Goal: Task Accomplishment & Management: Use online tool/utility

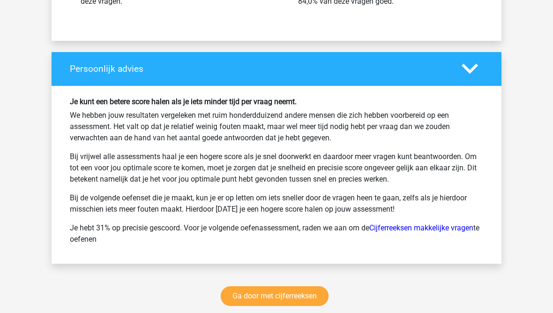
scroll to position [1355, 0]
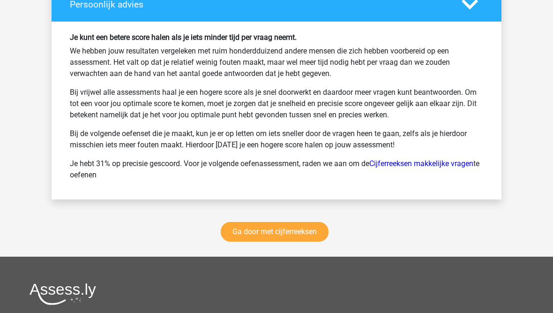
click at [261, 237] on link "Ga door met cijferreeksen" at bounding box center [275, 232] width 108 height 20
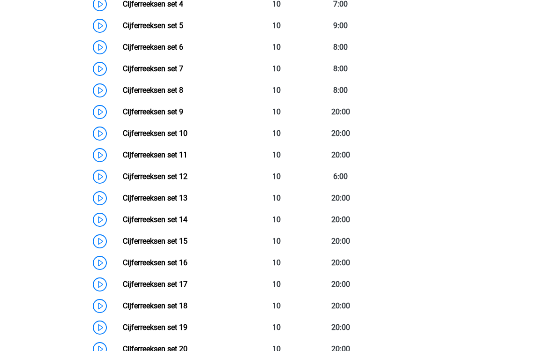
scroll to position [576, 0]
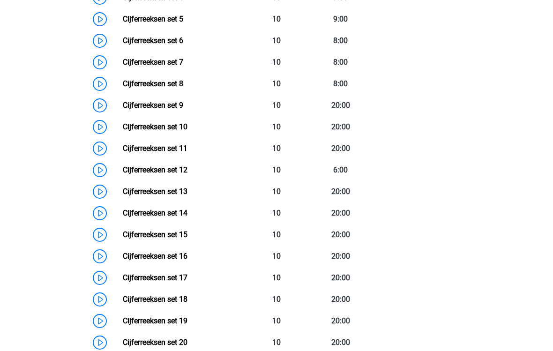
click at [123, 261] on link "Cijferreeksen set 16" at bounding box center [155, 256] width 65 height 9
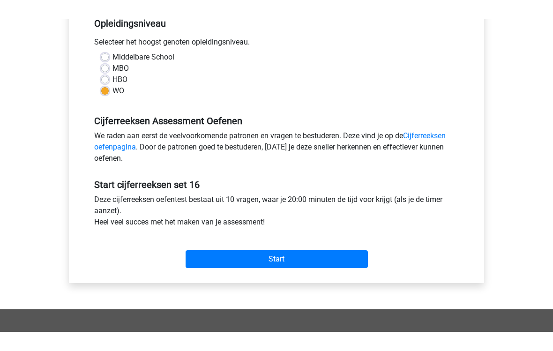
scroll to position [165, 0]
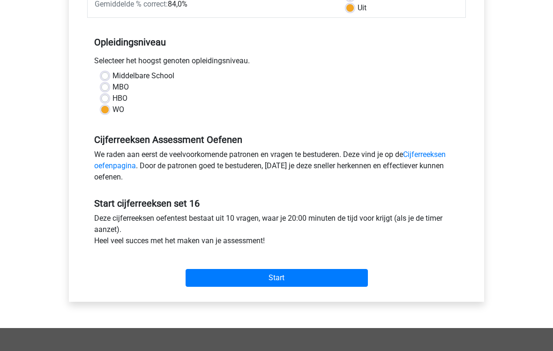
click at [225, 279] on input "Start" at bounding box center [277, 278] width 182 height 18
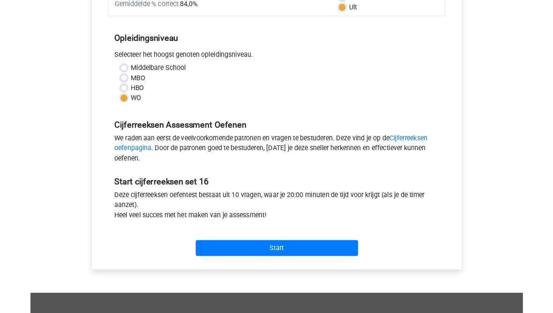
scroll to position [203, 0]
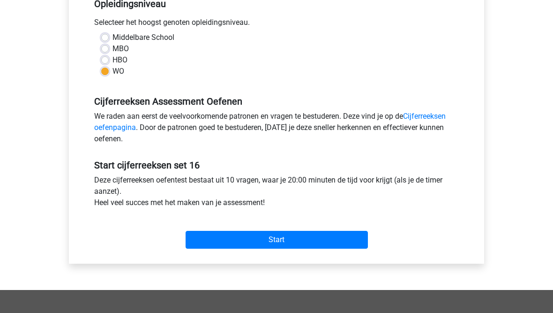
click at [218, 240] on input "Start" at bounding box center [277, 240] width 182 height 18
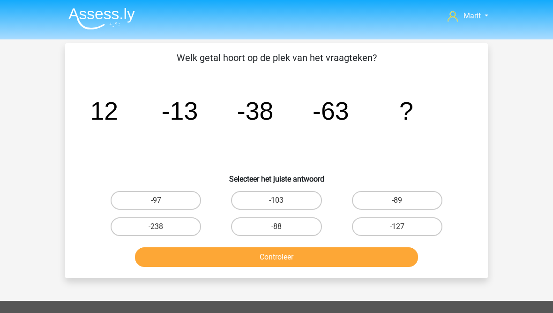
click at [265, 227] on label "-88" at bounding box center [276, 226] width 90 height 19
click at [277, 227] on input "-88" at bounding box center [280, 229] width 6 height 6
radio input "true"
click at [252, 256] on button "Controleer" at bounding box center [277, 257] width 284 height 20
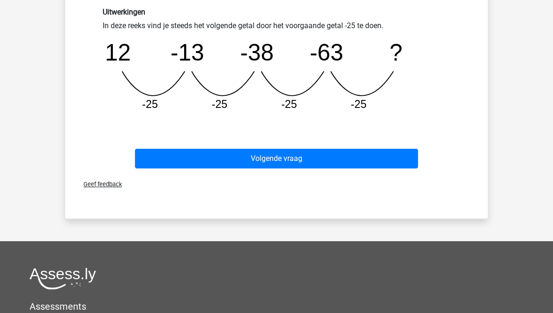
click at [188, 157] on button "Volgende vraag" at bounding box center [277, 159] width 284 height 20
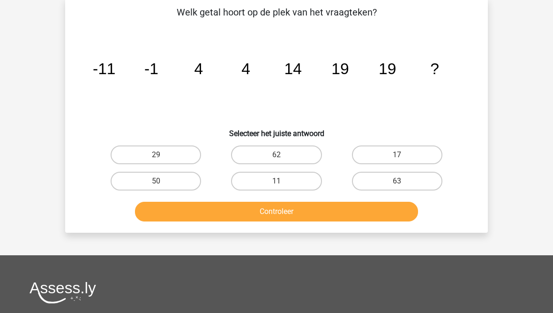
scroll to position [43, 0]
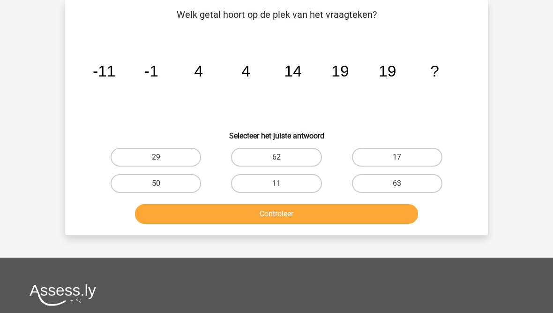
click at [146, 157] on label "29" at bounding box center [156, 157] width 90 height 19
click at [156, 157] on input "29" at bounding box center [159, 160] width 6 height 6
radio input "true"
click at [201, 217] on button "Controleer" at bounding box center [277, 214] width 284 height 20
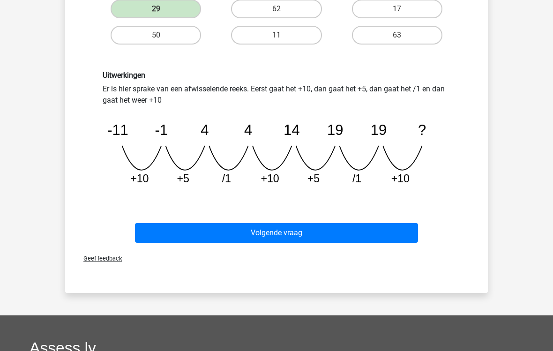
click at [194, 232] on button "Volgende vraag" at bounding box center [277, 233] width 284 height 20
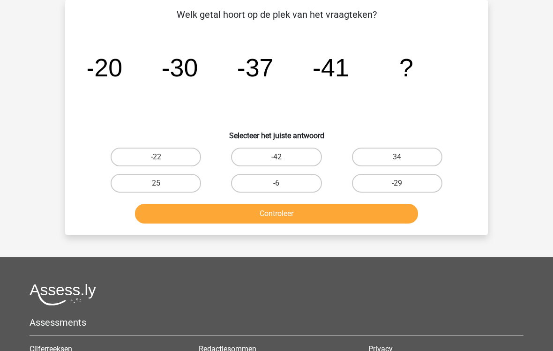
click at [260, 158] on label "-42" at bounding box center [276, 157] width 90 height 19
click at [277, 158] on input "-42" at bounding box center [280, 160] width 6 height 6
radio input "true"
click at [239, 209] on button "Controleer" at bounding box center [277, 214] width 284 height 20
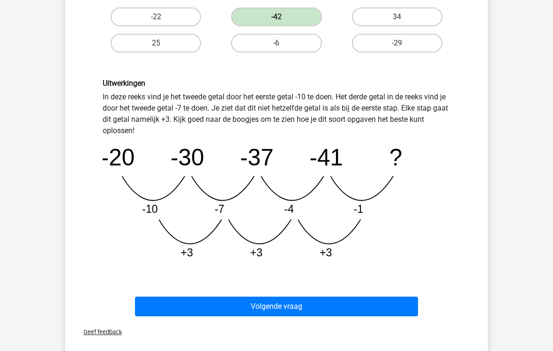
click at [207, 304] on button "Volgende vraag" at bounding box center [277, 307] width 284 height 20
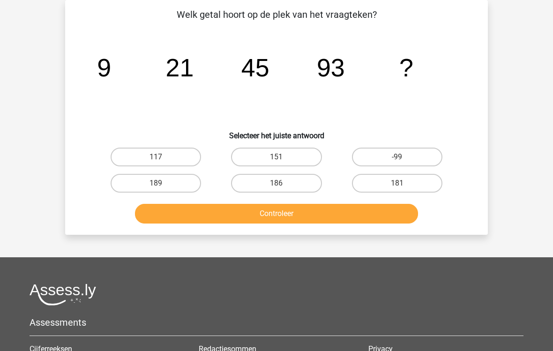
click at [262, 159] on label "151" at bounding box center [276, 157] width 90 height 19
click at [277, 159] on input "151" at bounding box center [280, 160] width 6 height 6
radio input "true"
click at [236, 222] on button "Controleer" at bounding box center [277, 214] width 284 height 20
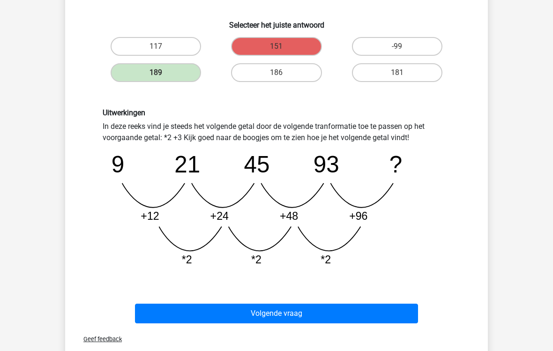
scroll to position [154, 0]
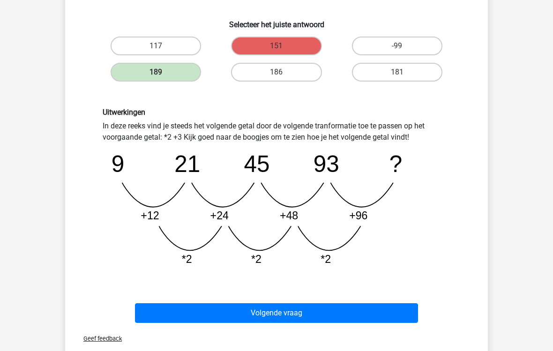
click at [251, 309] on button "Volgende vraag" at bounding box center [277, 314] width 284 height 20
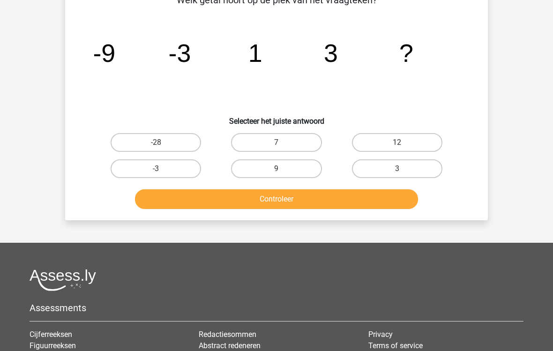
scroll to position [43, 0]
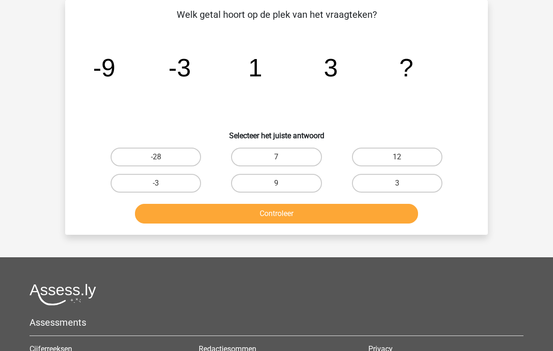
click at [268, 191] on label "9" at bounding box center [276, 183] width 90 height 19
click at [277, 189] on input "9" at bounding box center [280, 186] width 6 height 6
radio input "true"
click at [258, 184] on label "9" at bounding box center [276, 183] width 90 height 19
click at [277, 184] on input "9" at bounding box center [280, 186] width 6 height 6
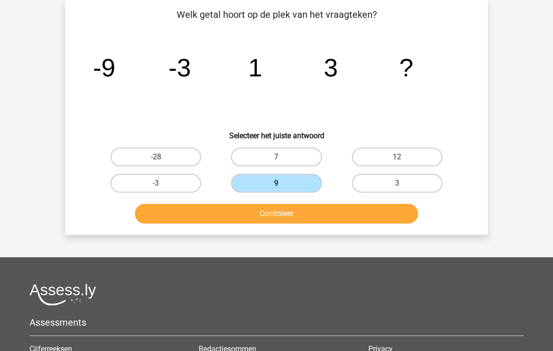
click at [236, 218] on button "Controleer" at bounding box center [277, 214] width 284 height 20
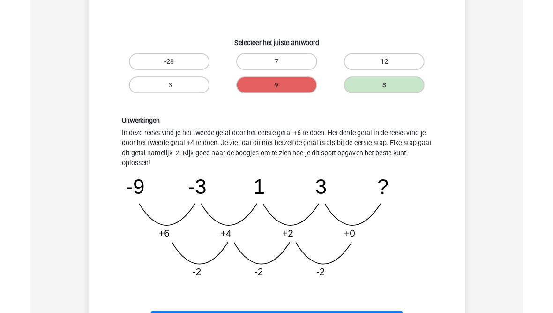
scroll to position [170, 0]
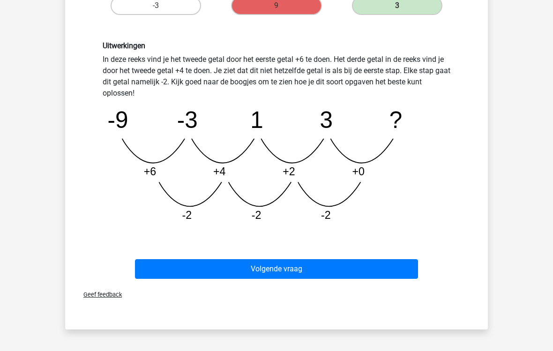
click at [234, 269] on button "Volgende vraag" at bounding box center [277, 270] width 284 height 20
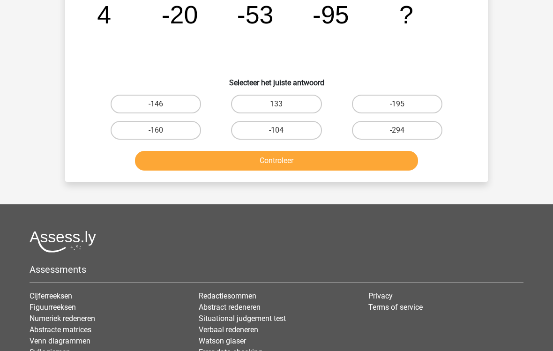
scroll to position [43, 0]
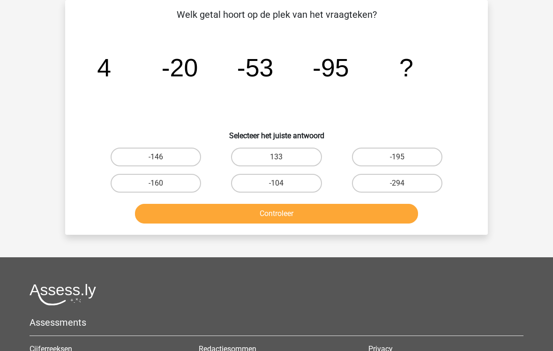
click at [159, 156] on label "-146" at bounding box center [156, 157] width 90 height 19
click at [159, 157] on input "-146" at bounding box center [159, 160] width 6 height 6
radio input "true"
click at [206, 214] on button "Controleer" at bounding box center [277, 214] width 284 height 20
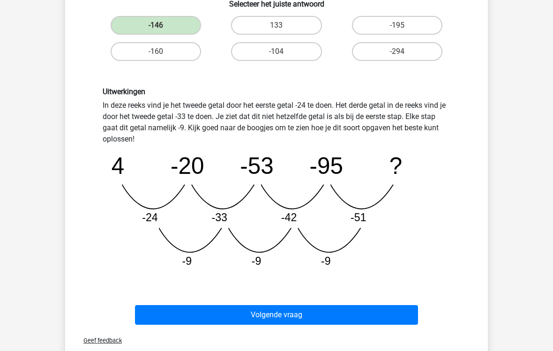
scroll to position [175, 0]
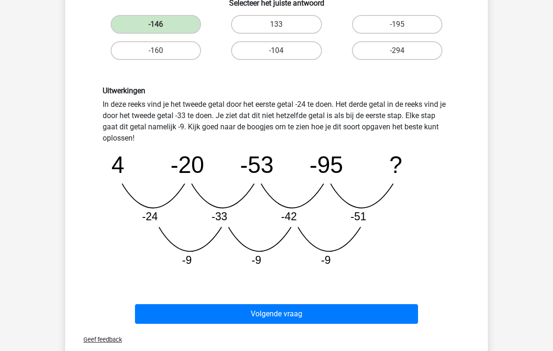
click at [245, 312] on button "Volgende vraag" at bounding box center [277, 315] width 284 height 20
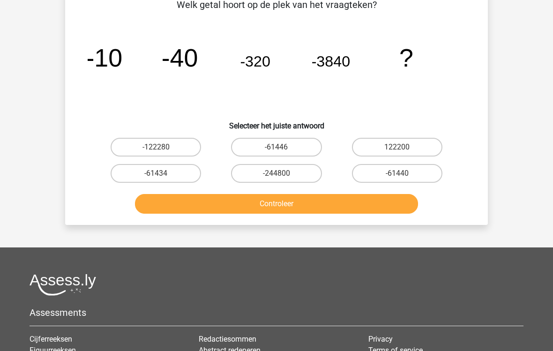
scroll to position [43, 0]
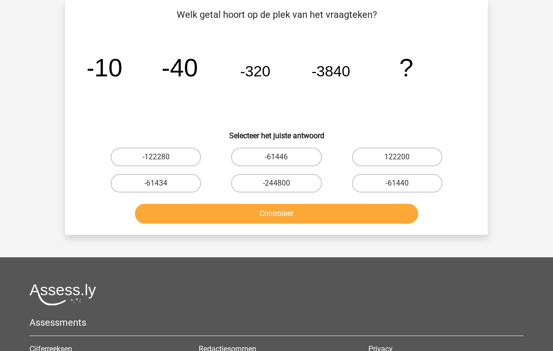
click at [371, 181] on label "-61440" at bounding box center [397, 183] width 90 height 19
click at [397, 183] on input "-61440" at bounding box center [400, 186] width 6 height 6
radio input "true"
click at [289, 217] on button "Controleer" at bounding box center [277, 214] width 284 height 20
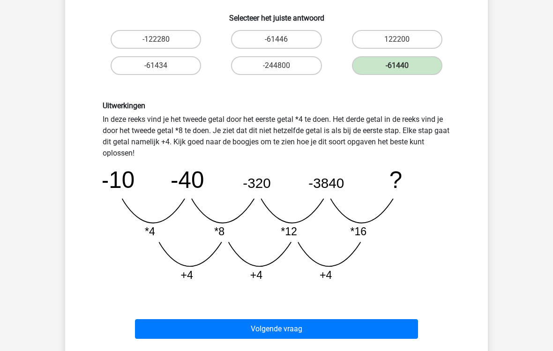
click at [189, 312] on button "Volgende vraag" at bounding box center [277, 329] width 284 height 20
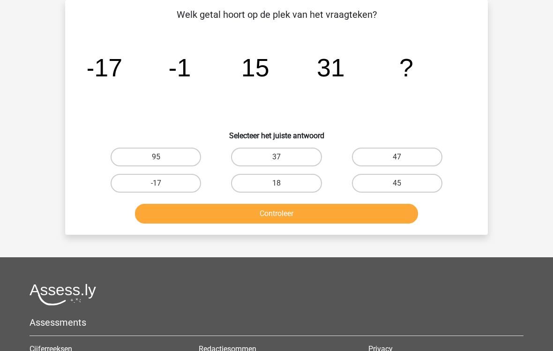
click at [375, 154] on label "47" at bounding box center [397, 157] width 90 height 19
click at [397, 157] on input "47" at bounding box center [400, 160] width 6 height 6
radio input "true"
click at [312, 216] on button "Controleer" at bounding box center [277, 214] width 284 height 20
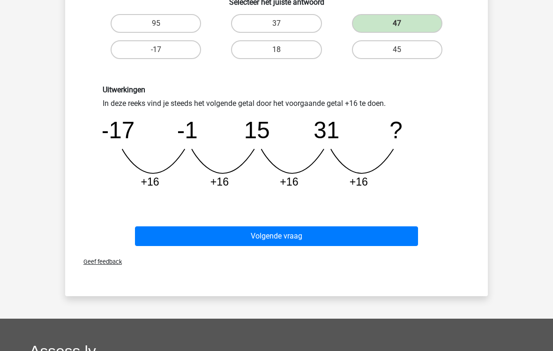
click at [191, 240] on button "Volgende vraag" at bounding box center [277, 236] width 284 height 20
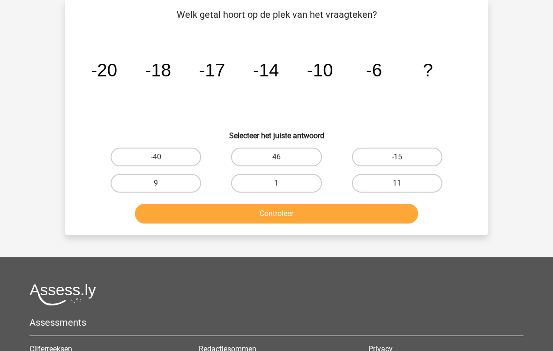
click at [383, 182] on label "11" at bounding box center [397, 183] width 90 height 19
click at [397, 183] on input "11" at bounding box center [400, 186] width 6 height 6
radio input "true"
click at [304, 208] on button "Controleer" at bounding box center [277, 214] width 284 height 20
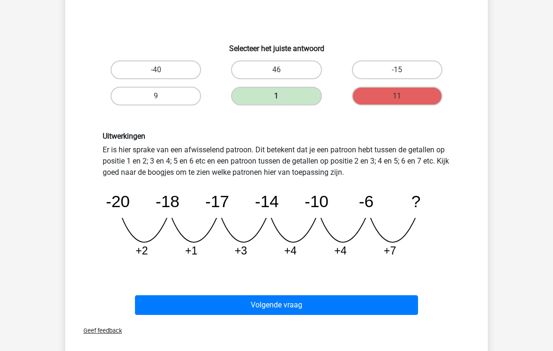
scroll to position [132, 0]
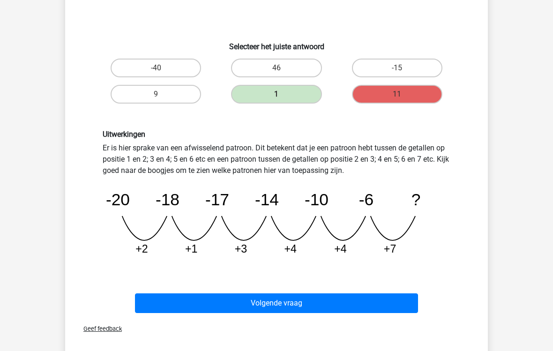
click at [228, 300] on button "Volgende vraag" at bounding box center [277, 303] width 284 height 20
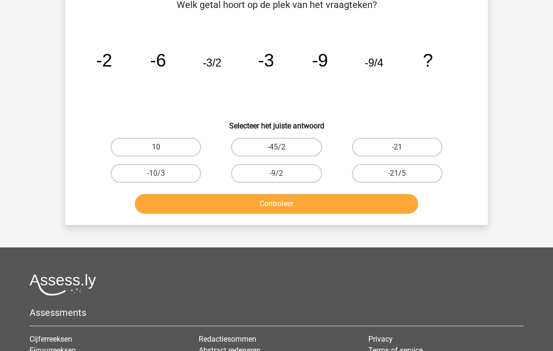
scroll to position [43, 0]
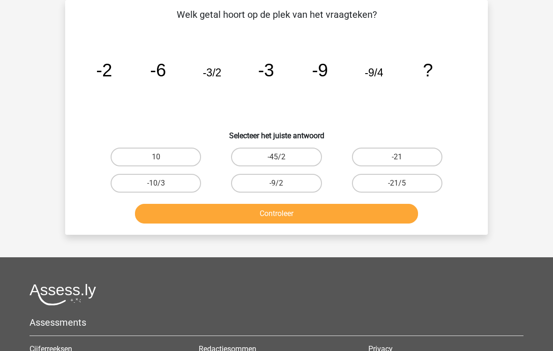
click at [252, 182] on label "-9/2" at bounding box center [276, 183] width 90 height 19
click at [277, 183] on input "-9/2" at bounding box center [280, 186] width 6 height 6
radio input "true"
click at [250, 216] on button "Controleer" at bounding box center [277, 214] width 284 height 20
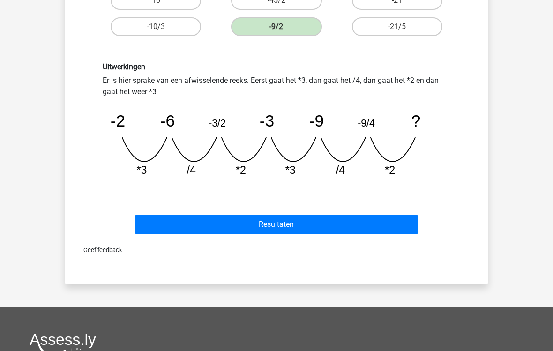
scroll to position [201, 0]
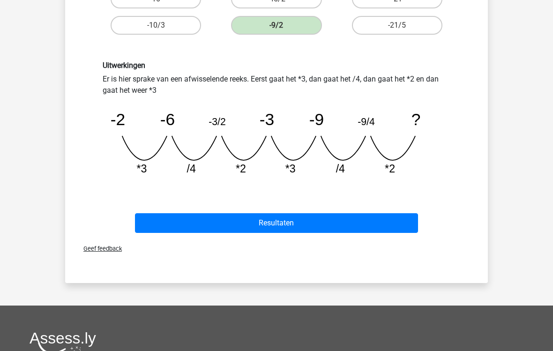
click at [187, 221] on button "Resultaten" at bounding box center [277, 224] width 284 height 20
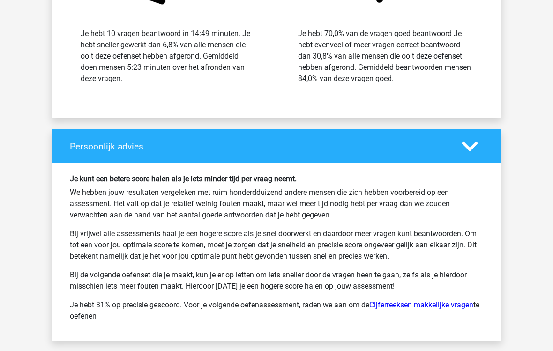
scroll to position [1317, 0]
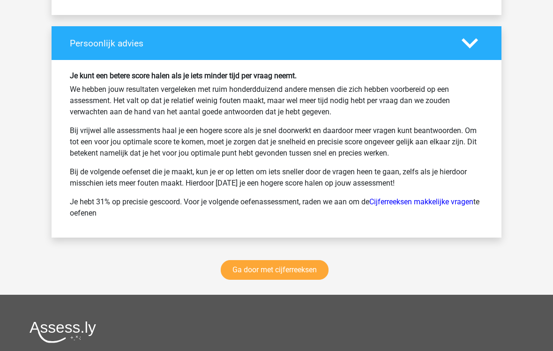
click at [263, 273] on link "Ga door met cijferreeksen" at bounding box center [275, 271] width 108 height 20
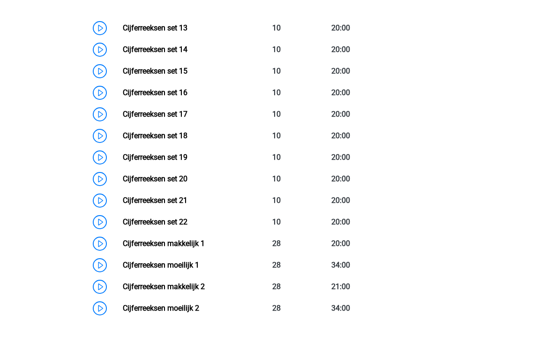
scroll to position [720, 0]
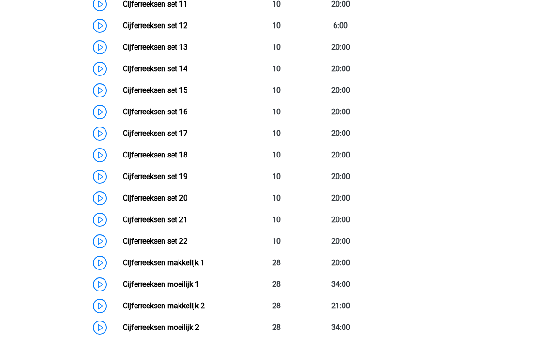
click at [138, 267] on link "Cijferreeksen makkelijk 1" at bounding box center [164, 262] width 82 height 9
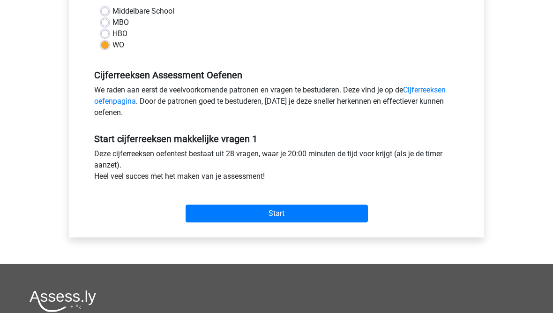
scroll to position [236, 0]
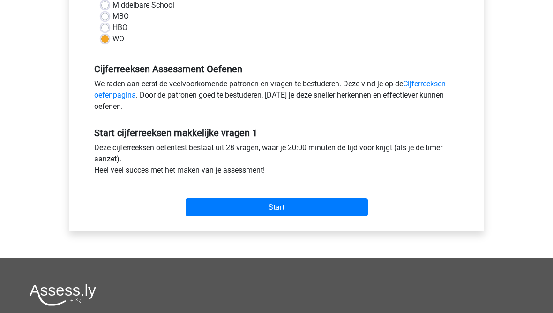
click at [227, 212] on input "Start" at bounding box center [277, 207] width 182 height 18
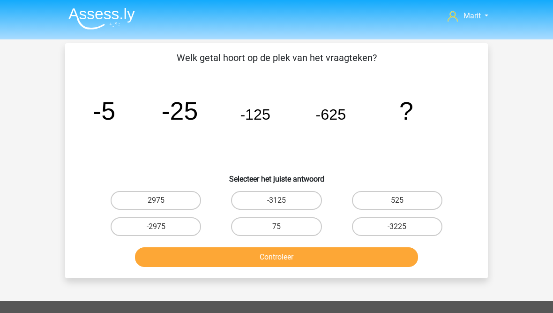
click at [258, 201] on label "-3125" at bounding box center [276, 200] width 90 height 19
click at [277, 201] on input "-3125" at bounding box center [280, 203] width 6 height 6
radio input "true"
click at [251, 260] on button "Controleer" at bounding box center [277, 257] width 284 height 20
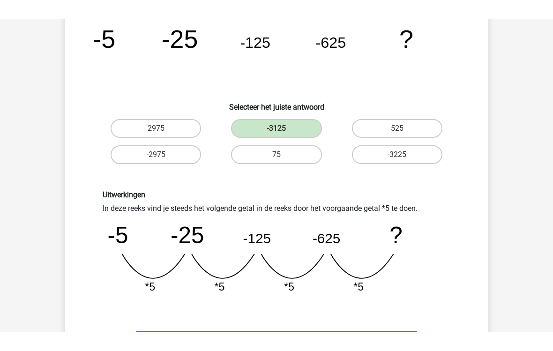
scroll to position [52, 0]
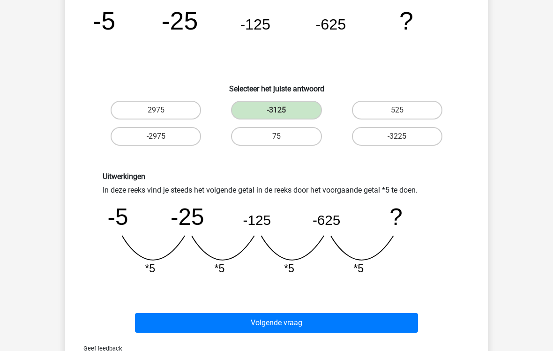
click at [214, 312] on button "Volgende vraag" at bounding box center [277, 324] width 284 height 20
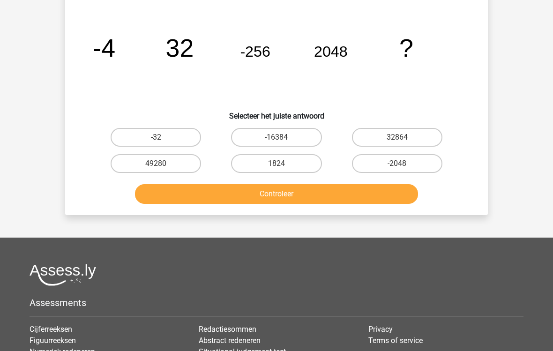
scroll to position [43, 0]
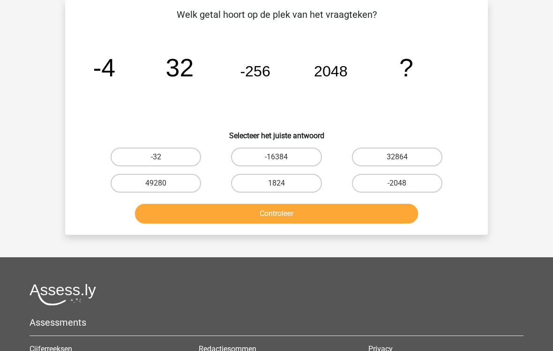
click at [261, 157] on label "-16384" at bounding box center [276, 157] width 90 height 19
click at [277, 157] on input "-16384" at bounding box center [280, 160] width 6 height 6
radio input "true"
click at [236, 214] on button "Controleer" at bounding box center [277, 214] width 284 height 20
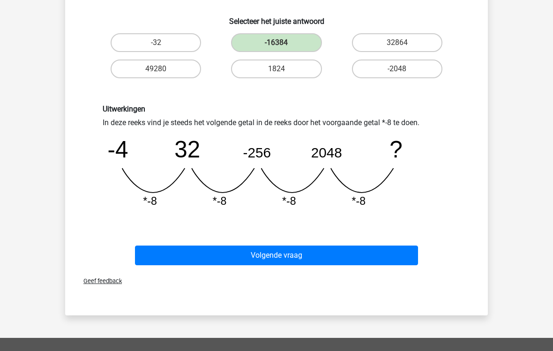
click at [203, 255] on button "Volgende vraag" at bounding box center [277, 256] width 284 height 20
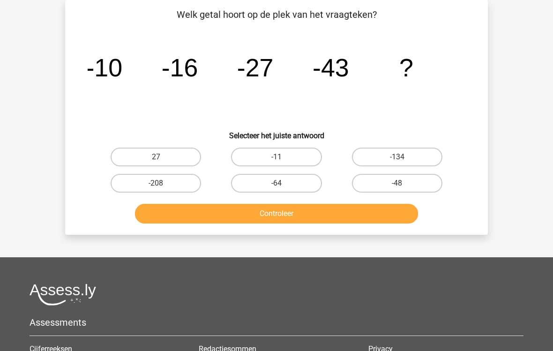
click at [250, 179] on label "-64" at bounding box center [276, 183] width 90 height 19
click at [277, 183] on input "-64" at bounding box center [280, 186] width 6 height 6
radio input "true"
click at [220, 213] on button "Controleer" at bounding box center [277, 214] width 284 height 20
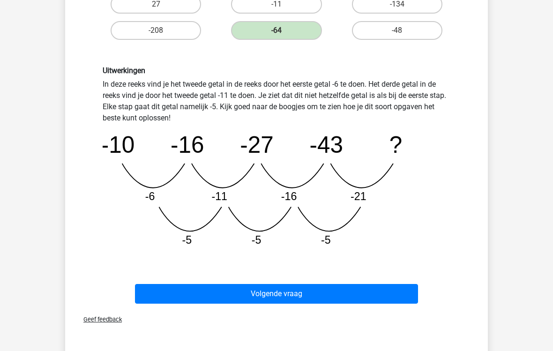
click at [227, 297] on button "Volgende vraag" at bounding box center [277, 294] width 284 height 20
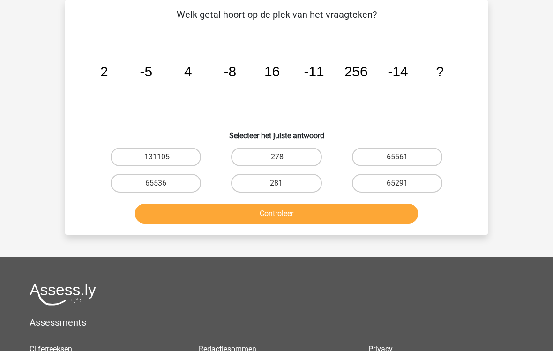
click at [148, 182] on label "65536" at bounding box center [156, 183] width 90 height 19
click at [156, 183] on input "65536" at bounding box center [159, 186] width 6 height 6
radio input "true"
click at [183, 215] on button "Controleer" at bounding box center [277, 214] width 284 height 20
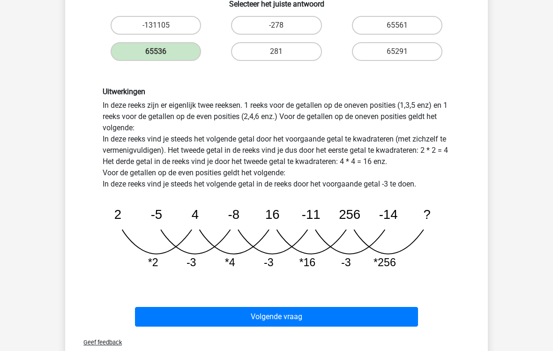
click at [184, 311] on button "Volgende vraag" at bounding box center [277, 317] width 284 height 20
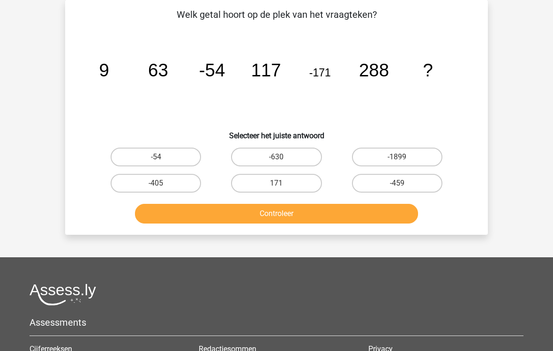
click at [380, 191] on label "-459" at bounding box center [397, 183] width 90 height 19
click at [397, 189] on input "-459" at bounding box center [400, 186] width 6 height 6
radio input "true"
click at [296, 223] on button "Controleer" at bounding box center [277, 214] width 284 height 20
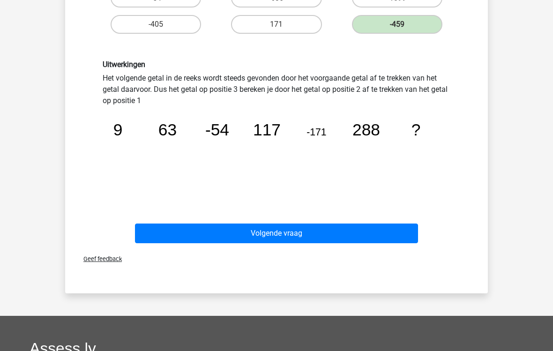
scroll to position [203, 0]
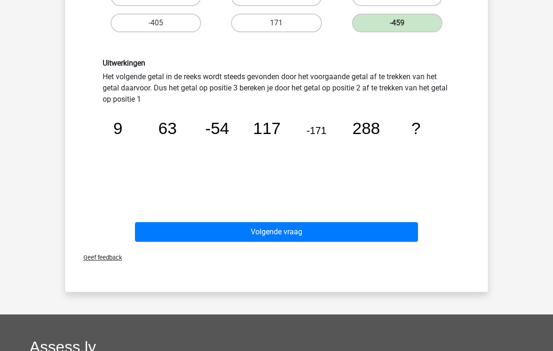
click at [217, 228] on button "Volgende vraag" at bounding box center [277, 233] width 284 height 20
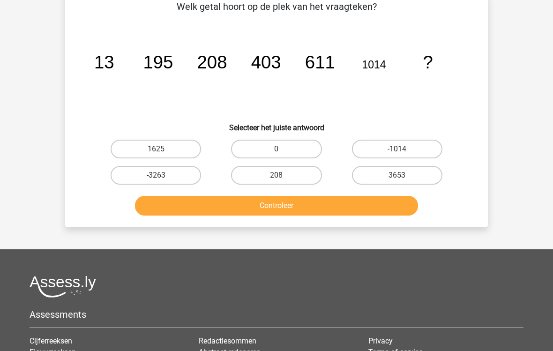
scroll to position [43, 0]
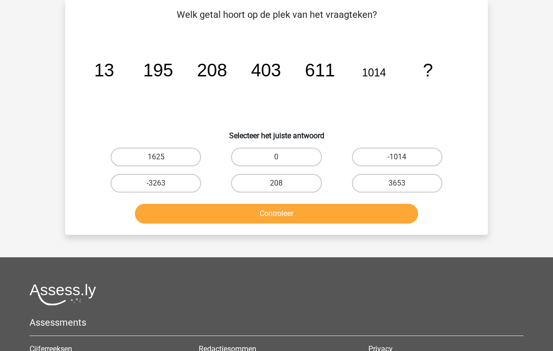
click at [133, 161] on label "1625" at bounding box center [156, 157] width 90 height 19
click at [156, 161] on input "1625" at bounding box center [159, 160] width 6 height 6
radio input "true"
click at [180, 211] on button "Controleer" at bounding box center [277, 214] width 284 height 20
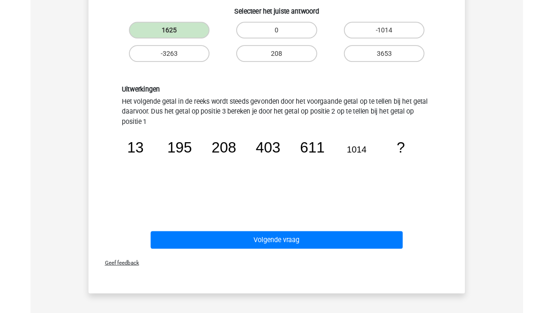
scroll to position [204, 0]
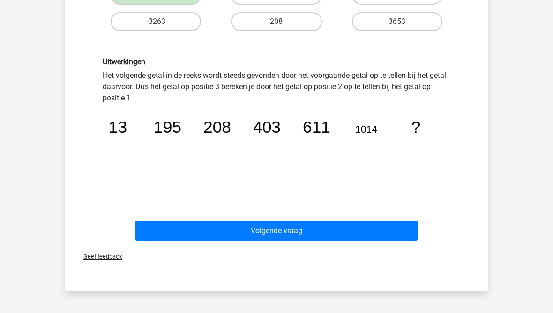
click at [171, 228] on button "Volgende vraag" at bounding box center [277, 231] width 284 height 20
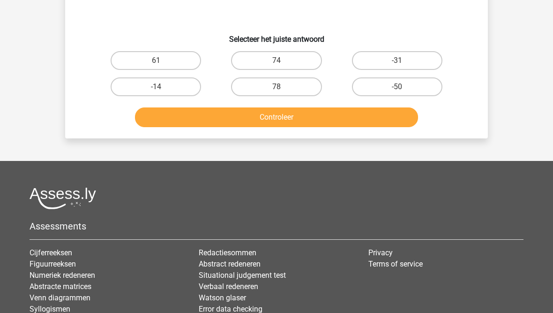
scroll to position [43, 0]
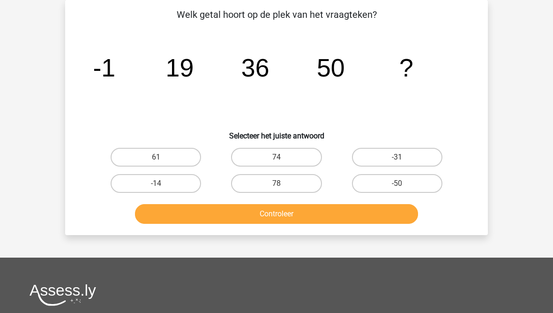
click at [152, 150] on label "61" at bounding box center [156, 157] width 90 height 19
click at [156, 157] on input "61" at bounding box center [159, 160] width 6 height 6
radio input "true"
click at [178, 220] on button "Controleer" at bounding box center [277, 214] width 284 height 20
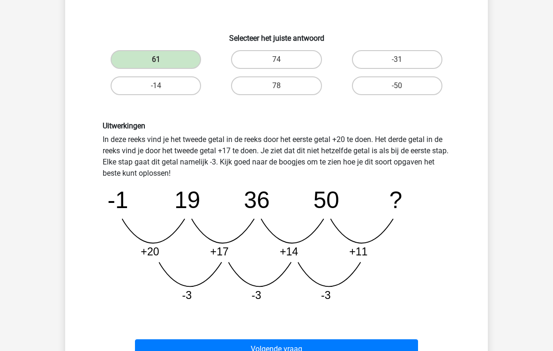
click at [195, 312] on button "Volgende vraag" at bounding box center [277, 350] width 284 height 20
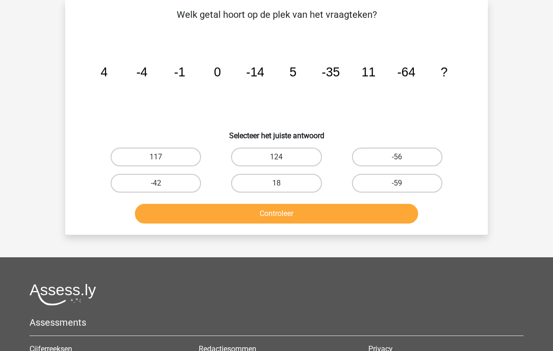
click at [256, 179] on label "18" at bounding box center [276, 183] width 90 height 19
click at [277, 183] on input "18" at bounding box center [280, 186] width 6 height 6
radio input "true"
click at [227, 210] on button "Controleer" at bounding box center [277, 214] width 284 height 20
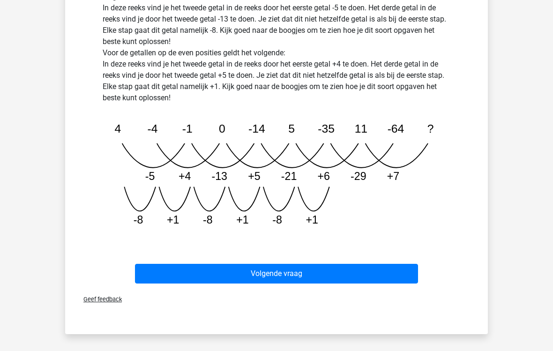
click at [165, 272] on button "Volgende vraag" at bounding box center [277, 274] width 284 height 20
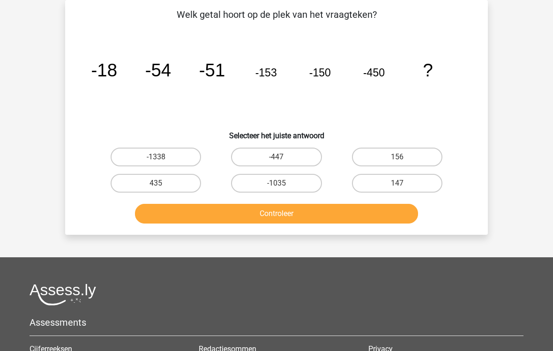
click at [166, 187] on label "435" at bounding box center [156, 183] width 90 height 19
click at [162, 187] on input "435" at bounding box center [159, 186] width 6 height 6
radio input "true"
click at [261, 158] on label "-447" at bounding box center [276, 157] width 90 height 19
click at [277, 158] on input "-447" at bounding box center [280, 160] width 6 height 6
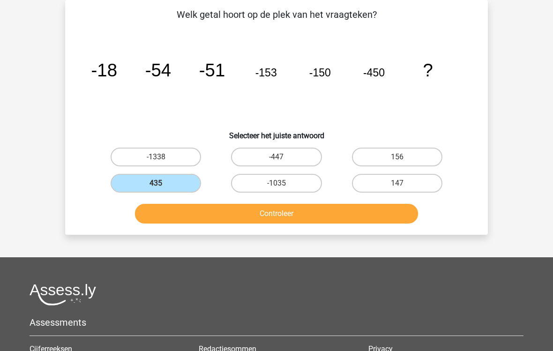
radio input "true"
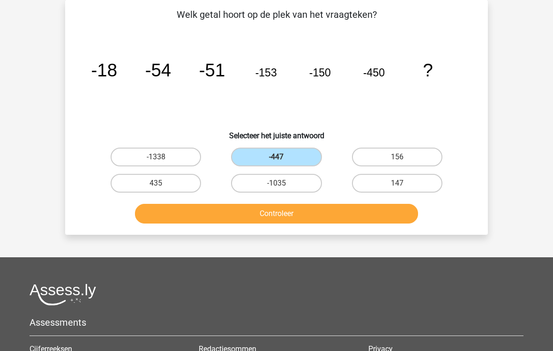
click at [242, 221] on button "Controleer" at bounding box center [277, 214] width 284 height 20
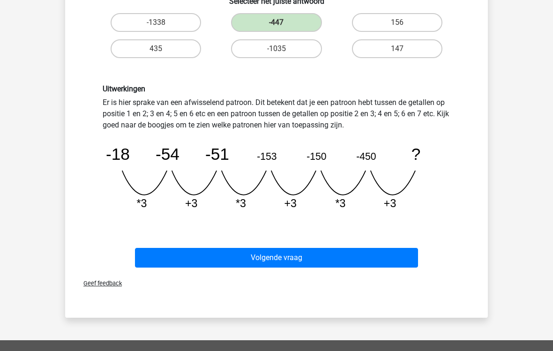
scroll to position [181, 0]
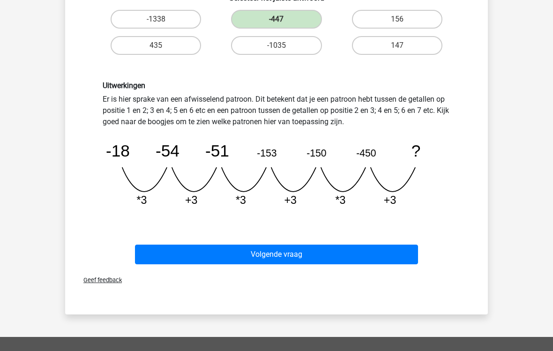
click at [225, 257] on button "Volgende vraag" at bounding box center [277, 255] width 284 height 20
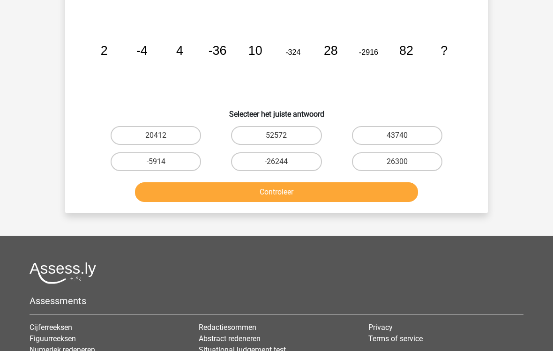
scroll to position [43, 0]
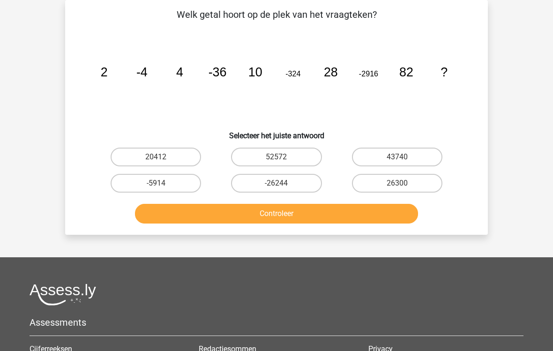
click at [255, 187] on label "-26244" at bounding box center [276, 183] width 90 height 19
click at [277, 187] on input "-26244" at bounding box center [280, 186] width 6 height 6
radio input "true"
click at [225, 213] on button "Controleer" at bounding box center [277, 214] width 284 height 20
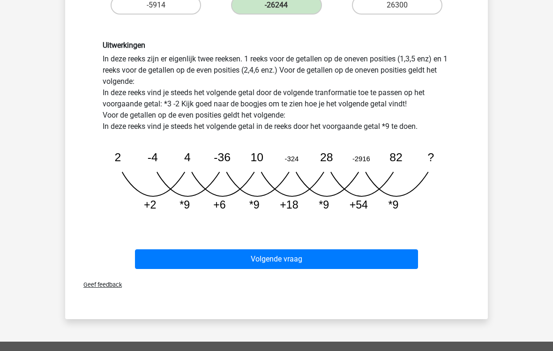
click at [161, 259] on button "Volgende vraag" at bounding box center [277, 259] width 284 height 20
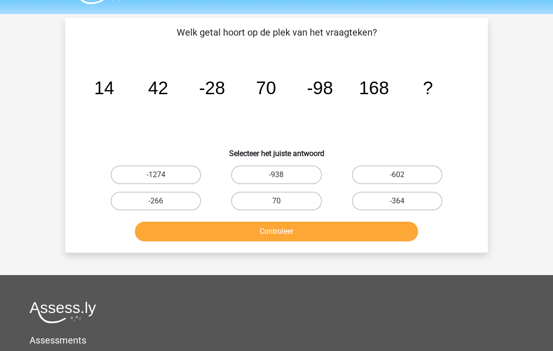
scroll to position [27, 0]
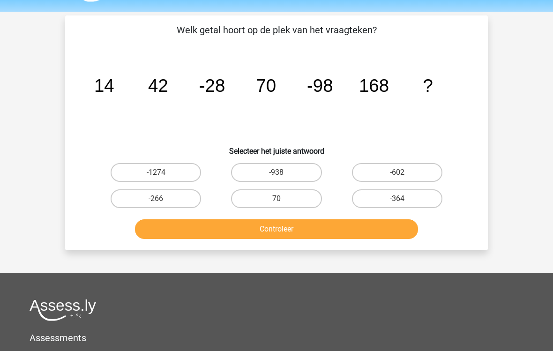
click at [166, 198] on label "-266" at bounding box center [156, 199] width 90 height 19
click at [162, 199] on input "-266" at bounding box center [159, 202] width 6 height 6
radio input "true"
click at [202, 229] on button "Controleer" at bounding box center [277, 229] width 284 height 20
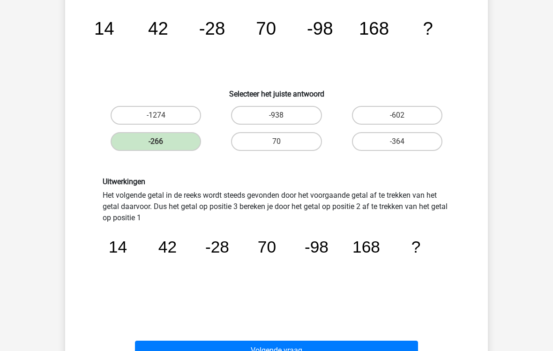
scroll to position [85, 0]
click at [206, 312] on button "Volgende vraag" at bounding box center [277, 351] width 284 height 20
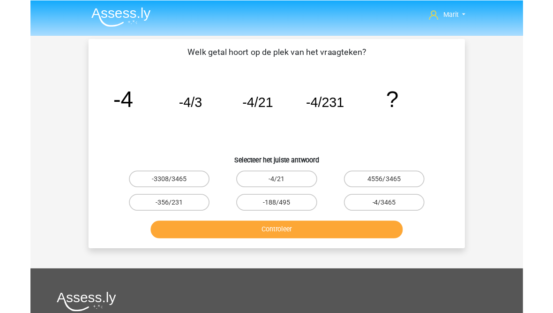
scroll to position [38, 0]
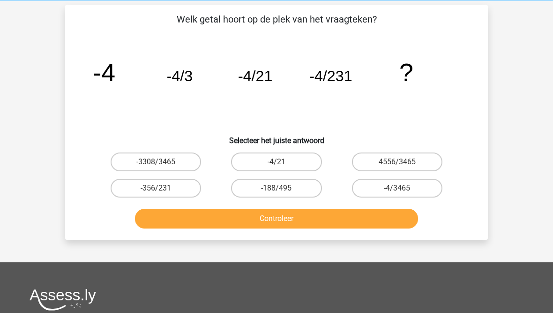
click at [376, 187] on label "-4/3465" at bounding box center [397, 188] width 90 height 19
click at [397, 188] on input "-4/3465" at bounding box center [400, 191] width 6 height 6
radio input "true"
click at [308, 222] on button "Controleer" at bounding box center [277, 219] width 284 height 20
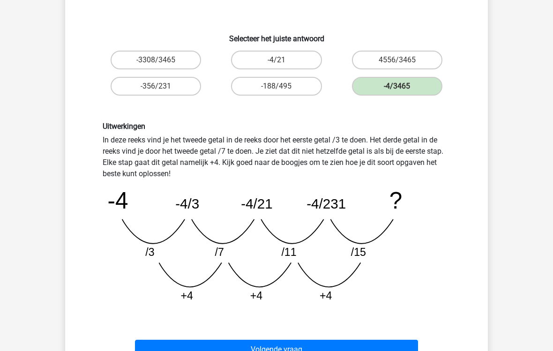
click at [185, 312] on button "Volgende vraag" at bounding box center [277, 350] width 284 height 20
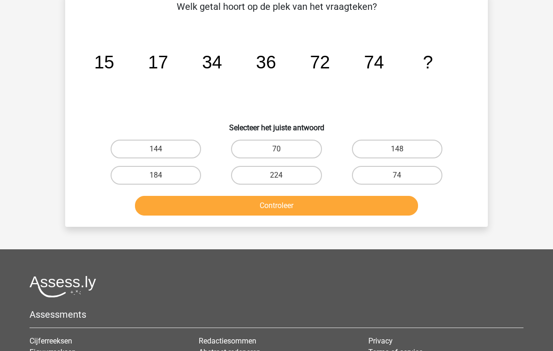
scroll to position [43, 0]
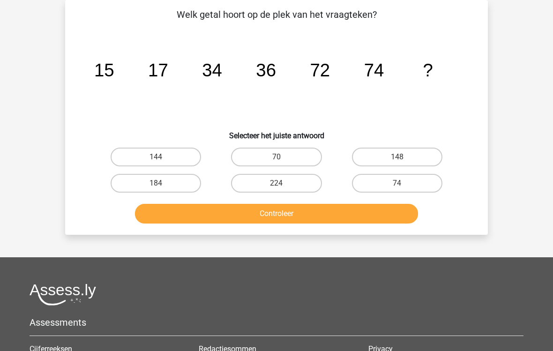
click at [376, 158] on label "148" at bounding box center [397, 157] width 90 height 19
click at [397, 158] on input "148" at bounding box center [400, 160] width 6 height 6
radio input "true"
click at [296, 210] on button "Controleer" at bounding box center [277, 214] width 284 height 20
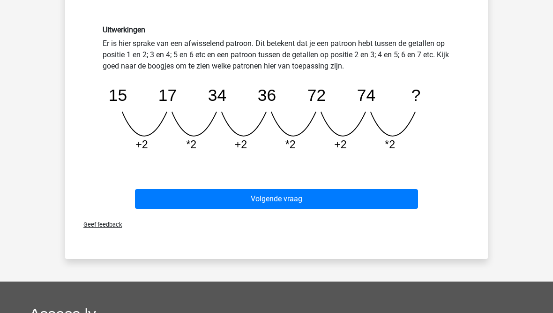
click at [168, 198] on button "Volgende vraag" at bounding box center [277, 199] width 284 height 20
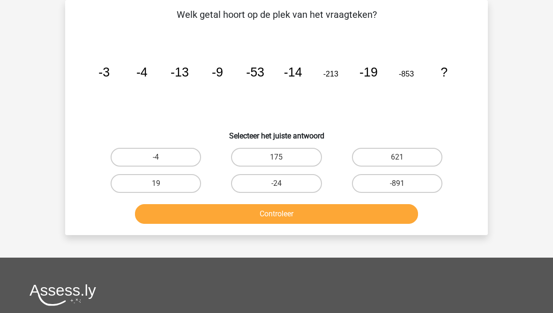
click at [267, 176] on label "-24" at bounding box center [276, 183] width 90 height 19
click at [277, 183] on input "-24" at bounding box center [280, 186] width 6 height 6
radio input "true"
click at [237, 214] on button "Controleer" at bounding box center [277, 214] width 284 height 20
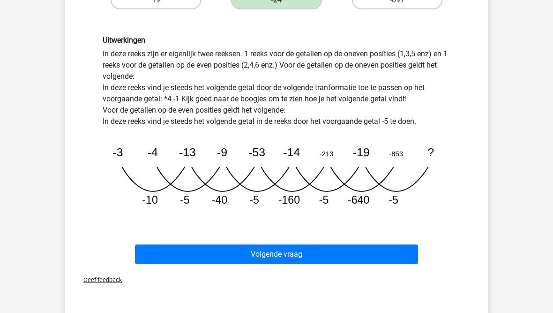
click at [191, 252] on button "Volgende vraag" at bounding box center [277, 254] width 284 height 20
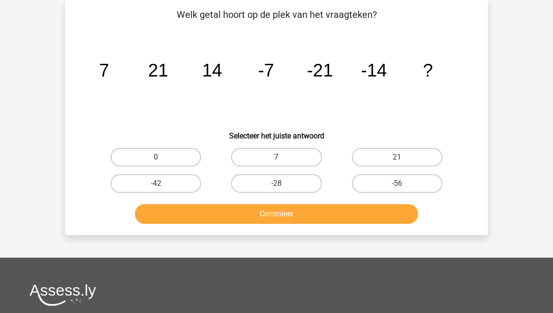
click at [255, 188] on label "-28" at bounding box center [276, 183] width 90 height 19
click at [277, 188] on input "-28" at bounding box center [280, 186] width 6 height 6
radio input "true"
click at [242, 215] on button "Controleer" at bounding box center [277, 214] width 284 height 20
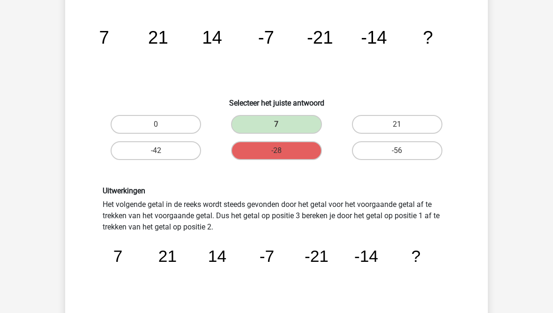
scroll to position [64, 0]
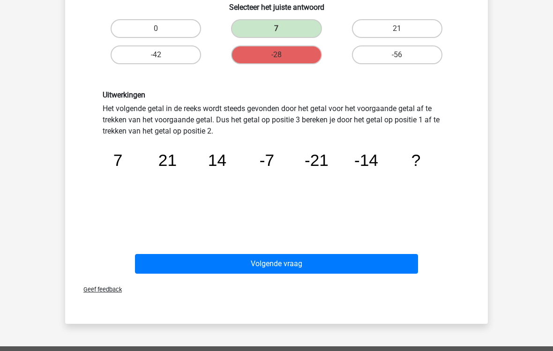
click at [180, 262] on button "Volgende vraag" at bounding box center [277, 264] width 284 height 20
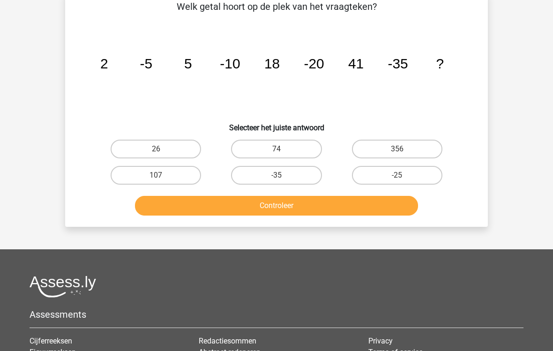
scroll to position [43, 0]
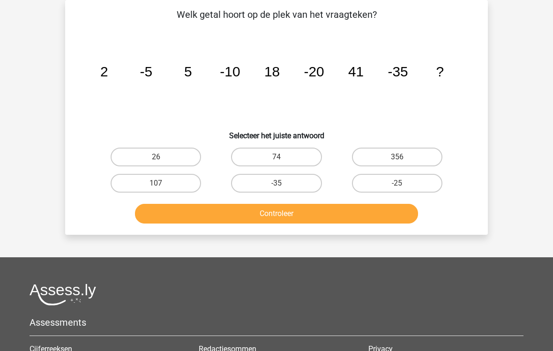
click at [259, 159] on label "74" at bounding box center [276, 157] width 90 height 19
click at [277, 159] on input "74" at bounding box center [280, 160] width 6 height 6
radio input "true"
click at [255, 206] on button "Controleer" at bounding box center [277, 214] width 284 height 20
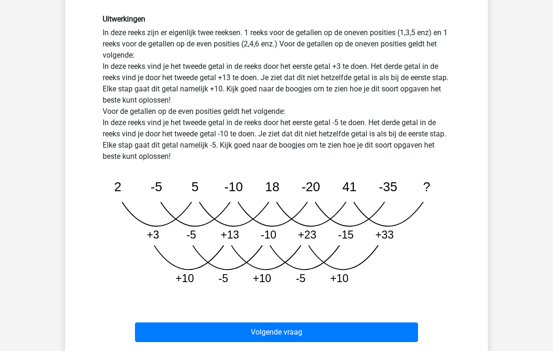
scroll to position [289, 0]
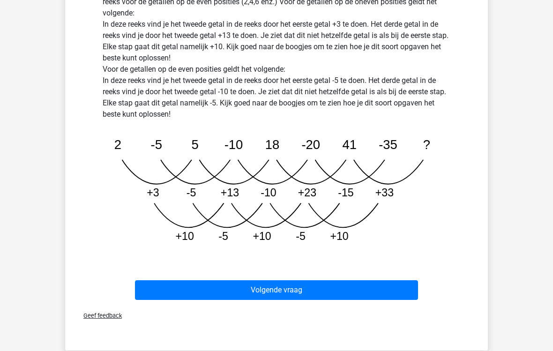
click at [178, 290] on button "Volgende vraag" at bounding box center [277, 291] width 284 height 20
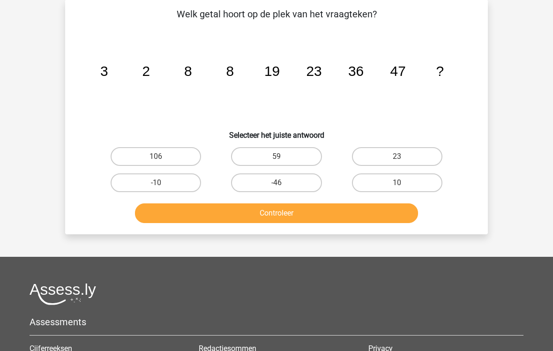
scroll to position [43, 0]
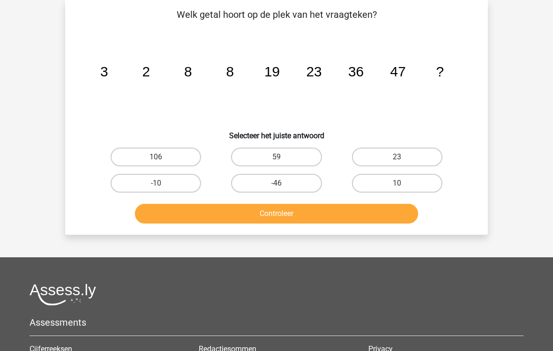
click at [286, 159] on label "59" at bounding box center [276, 157] width 90 height 19
click at [283, 159] on input "59" at bounding box center [280, 160] width 6 height 6
radio input "true"
click at [260, 212] on button "Controleer" at bounding box center [277, 214] width 284 height 20
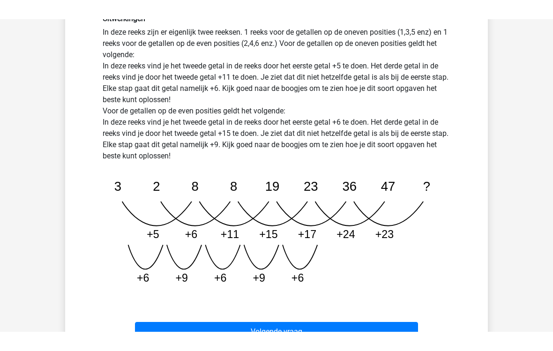
scroll to position [229, 0]
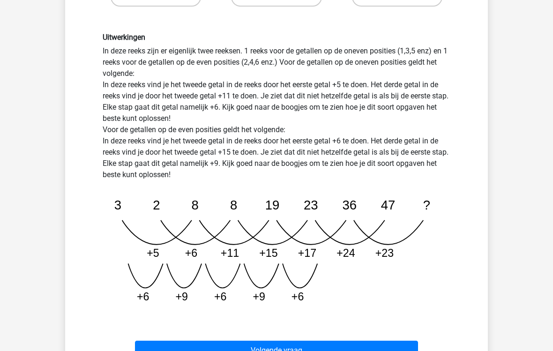
click at [211, 312] on button "Volgende vraag" at bounding box center [277, 351] width 284 height 20
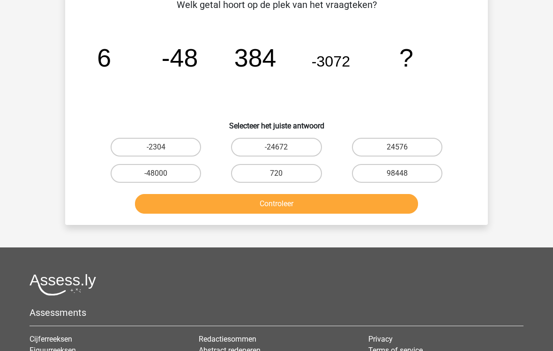
scroll to position [43, 0]
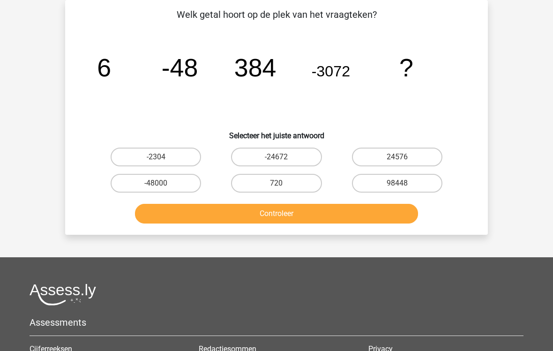
click at [257, 150] on label "-24672" at bounding box center [276, 157] width 90 height 19
click at [277, 157] on input "-24672" at bounding box center [280, 160] width 6 height 6
radio input "true"
click at [371, 158] on label "24576" at bounding box center [397, 157] width 90 height 19
click at [397, 158] on input "24576" at bounding box center [400, 160] width 6 height 6
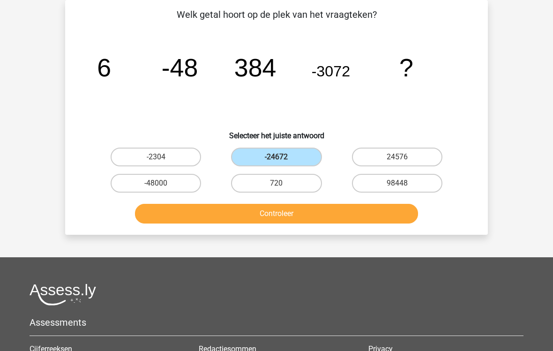
radio input "true"
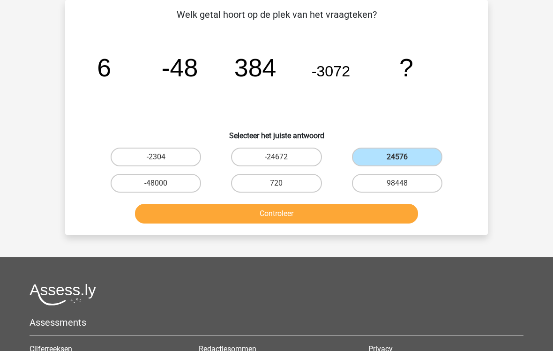
click at [266, 223] on button "Controleer" at bounding box center [277, 214] width 284 height 20
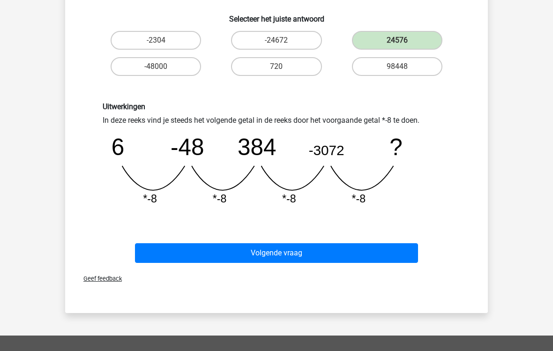
click at [197, 250] on button "Volgende vraag" at bounding box center [277, 253] width 284 height 20
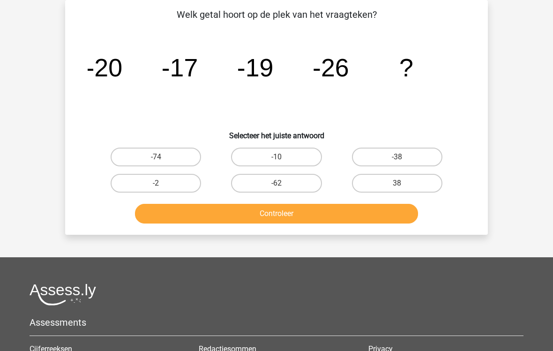
click at [372, 158] on label "-38" at bounding box center [397, 157] width 90 height 19
click at [397, 158] on input "-38" at bounding box center [400, 160] width 6 height 6
radio input "true"
click at [292, 216] on button "Controleer" at bounding box center [277, 214] width 284 height 20
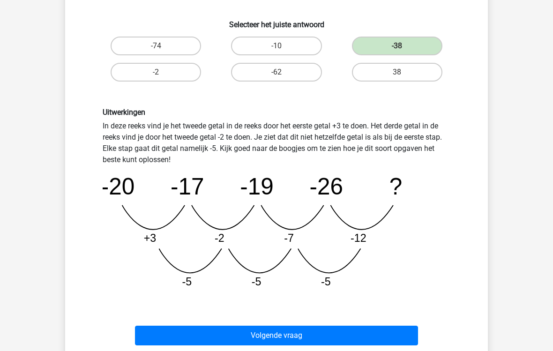
scroll to position [187, 0]
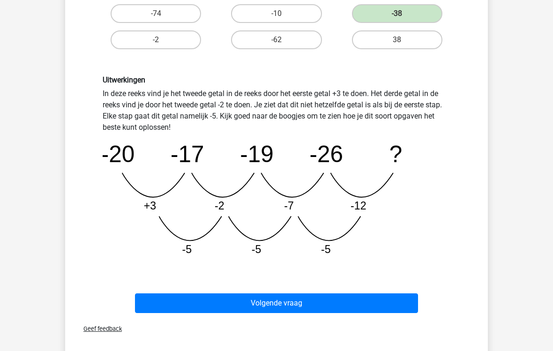
click at [169, 291] on div "Volgende vraag" at bounding box center [276, 301] width 393 height 31
click at [162, 304] on button "Volgende vraag" at bounding box center [277, 303] width 284 height 20
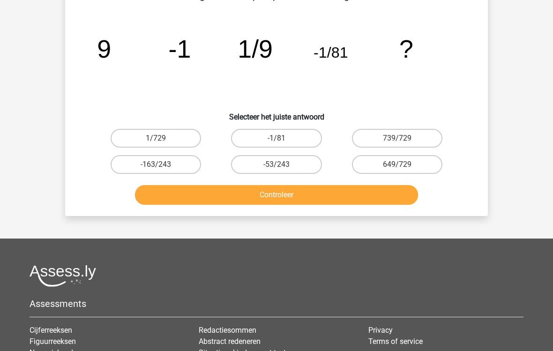
scroll to position [43, 0]
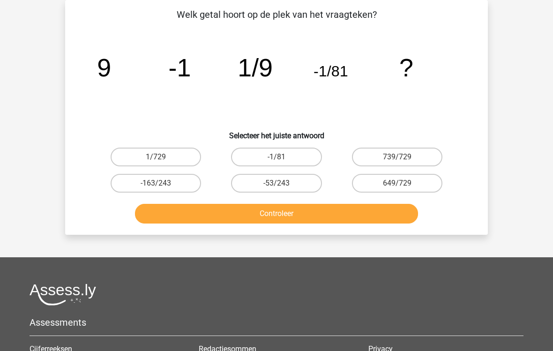
click at [141, 154] on label "1/729" at bounding box center [156, 157] width 90 height 19
click at [156, 157] on input "1/729" at bounding box center [159, 160] width 6 height 6
radio input "true"
click at [180, 221] on button "Controleer" at bounding box center [277, 214] width 284 height 20
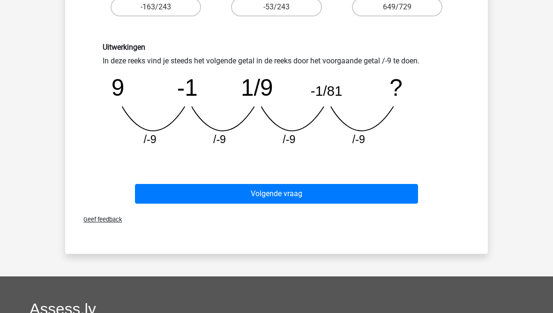
click at [184, 195] on button "Volgende vraag" at bounding box center [277, 194] width 284 height 20
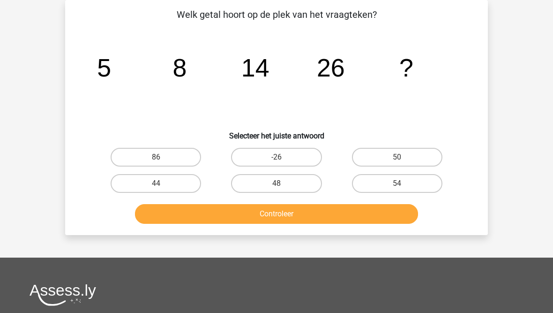
click at [379, 158] on label "50" at bounding box center [397, 157] width 90 height 19
click at [397, 158] on input "50" at bounding box center [400, 160] width 6 height 6
radio input "true"
click at [282, 217] on button "Controleer" at bounding box center [277, 214] width 284 height 20
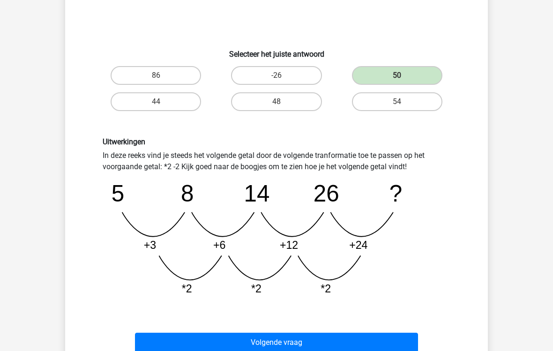
click at [171, 312] on button "Volgende vraag" at bounding box center [277, 343] width 284 height 20
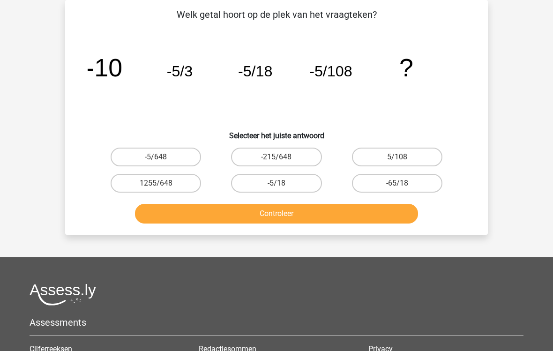
click at [139, 154] on label "-5/648" at bounding box center [156, 157] width 90 height 19
click at [156, 157] on input "-5/648" at bounding box center [159, 160] width 6 height 6
radio input "true"
click at [186, 215] on button "Controleer" at bounding box center [277, 214] width 284 height 20
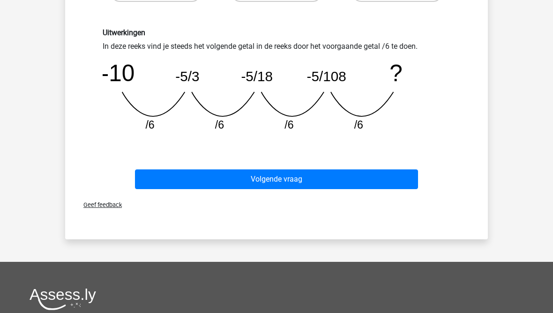
click at [192, 178] on button "Volgende vraag" at bounding box center [277, 180] width 284 height 20
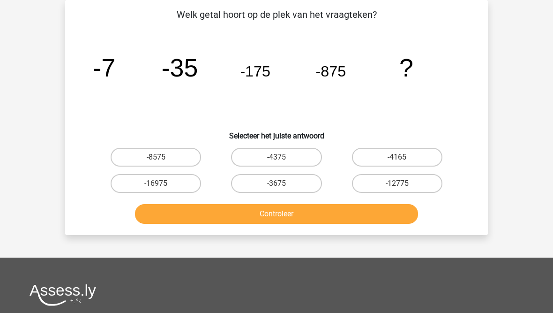
click at [259, 158] on label "-4375" at bounding box center [276, 157] width 90 height 19
click at [277, 158] on input "-4375" at bounding box center [280, 160] width 6 height 6
radio input "true"
click at [244, 214] on button "Controleer" at bounding box center [277, 214] width 284 height 20
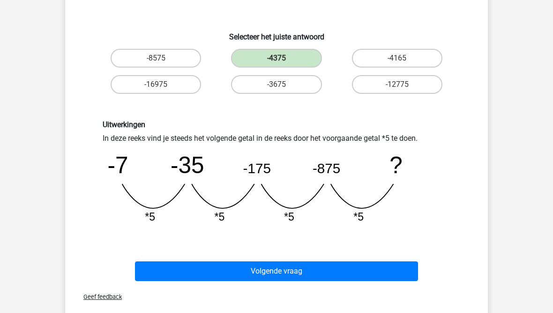
click at [207, 269] on button "Volgende vraag" at bounding box center [277, 272] width 284 height 20
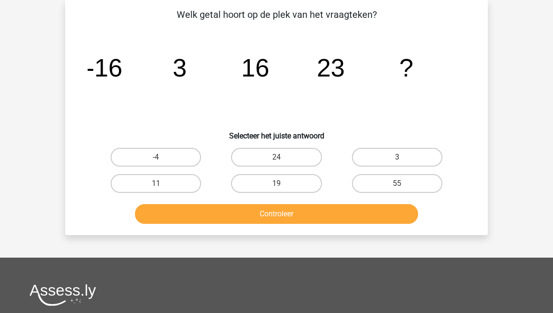
click at [258, 156] on label "24" at bounding box center [276, 157] width 90 height 19
click at [277, 157] on input "24" at bounding box center [280, 160] width 6 height 6
radio input "true"
click at [245, 211] on button "Controleer" at bounding box center [277, 214] width 284 height 20
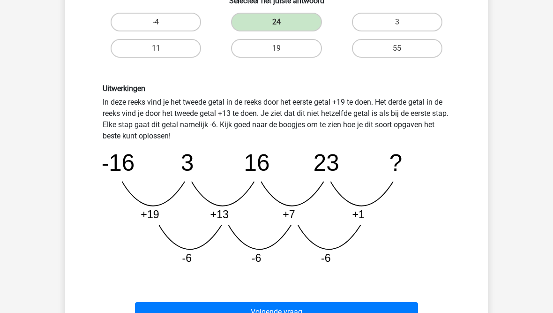
click at [232, 309] on button "Volgende vraag" at bounding box center [277, 312] width 284 height 20
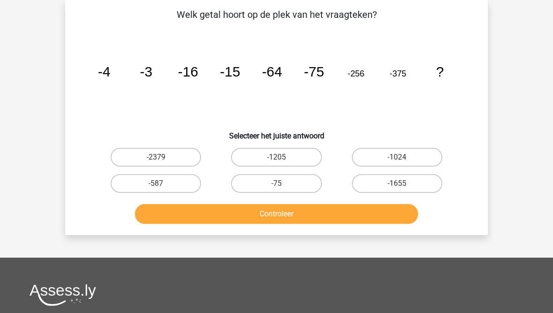
click at [375, 150] on label "-1024" at bounding box center [397, 157] width 90 height 19
click at [397, 157] on input "-1024" at bounding box center [400, 160] width 6 height 6
radio input "true"
click at [291, 217] on button "Controleer" at bounding box center [277, 214] width 284 height 20
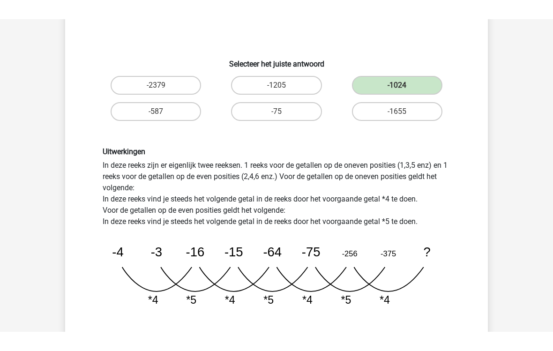
scroll to position [112, 0]
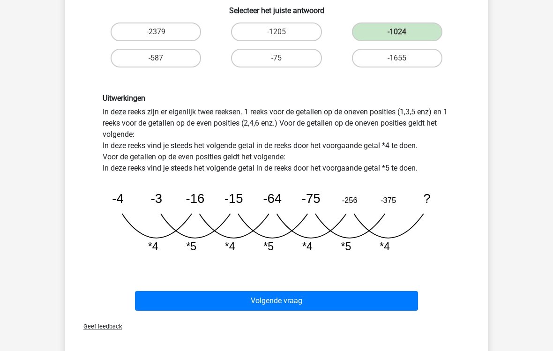
click at [201, 304] on button "Volgende vraag" at bounding box center [277, 302] width 284 height 20
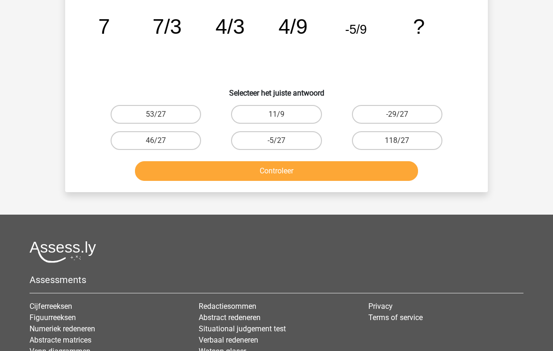
scroll to position [43, 0]
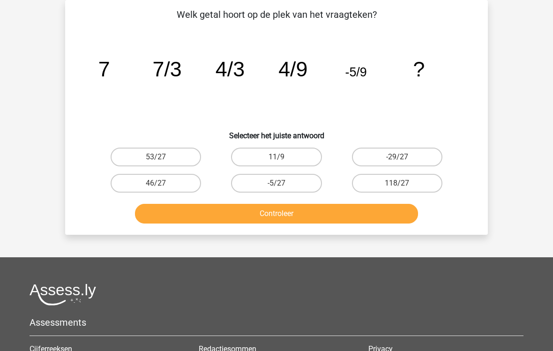
click at [271, 181] on label "-5/27" at bounding box center [276, 183] width 90 height 19
click at [277, 183] on input "-5/27" at bounding box center [280, 186] width 6 height 6
radio input "true"
click at [245, 217] on button "Controleer" at bounding box center [277, 214] width 284 height 20
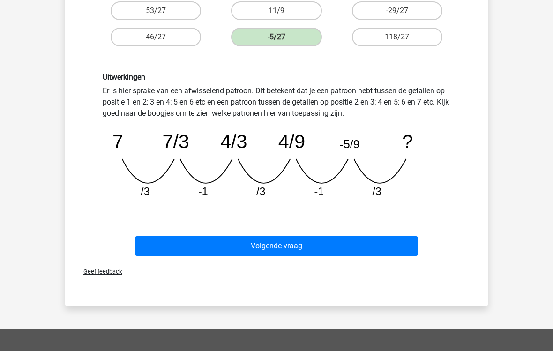
click at [271, 249] on button "Volgende vraag" at bounding box center [277, 247] width 284 height 20
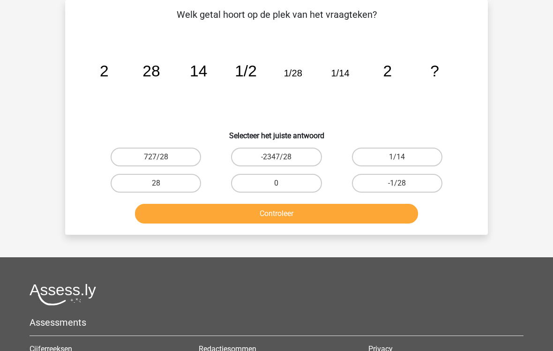
click at [156, 186] on input "28" at bounding box center [159, 186] width 6 height 6
radio input "true"
click at [176, 217] on button "Controleer" at bounding box center [277, 214] width 284 height 20
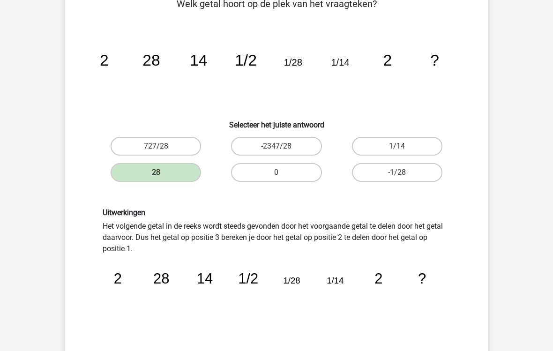
scroll to position [53, 0]
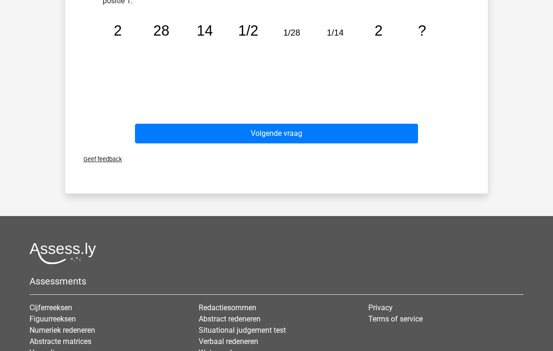
click at [211, 136] on button "Volgende vraag" at bounding box center [277, 134] width 284 height 20
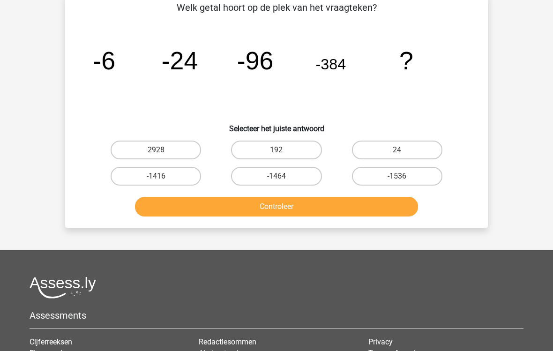
scroll to position [43, 0]
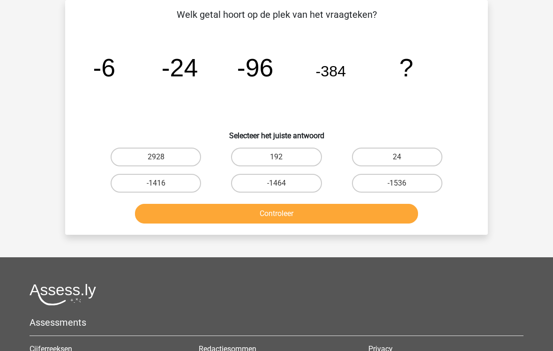
click at [381, 187] on label "-1536" at bounding box center [397, 183] width 90 height 19
click at [397, 187] on input "-1536" at bounding box center [400, 186] width 6 height 6
radio input "true"
click at [317, 210] on button "Controleer" at bounding box center [277, 214] width 284 height 20
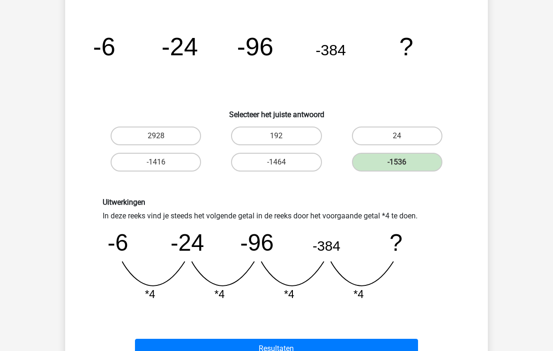
scroll to position [189, 0]
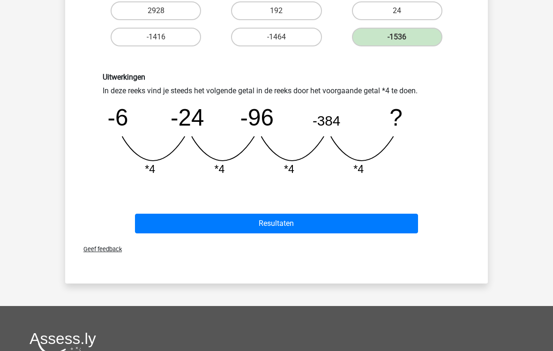
click at [232, 220] on button "Resultaten" at bounding box center [277, 224] width 284 height 20
click at [221, 225] on button "Resultaten" at bounding box center [277, 224] width 284 height 20
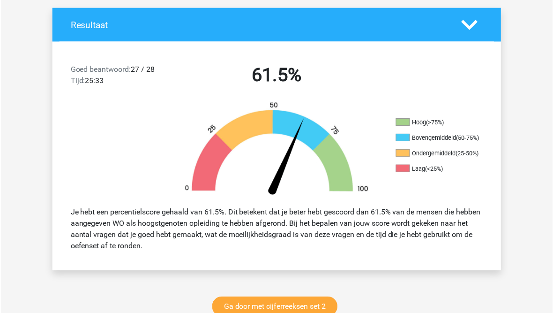
scroll to position [197, 0]
